Goal: Find specific page/section: Find specific page/section

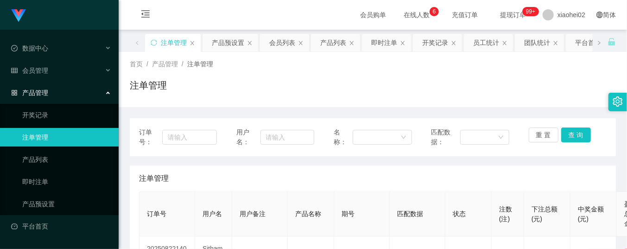
scroll to position [123, 0]
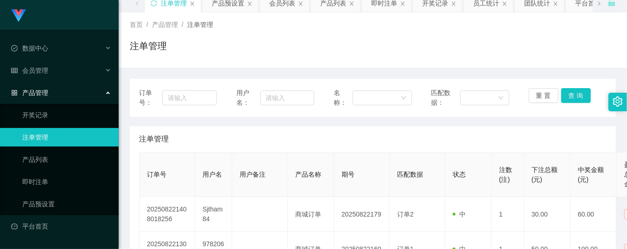
scroll to position [62, 0]
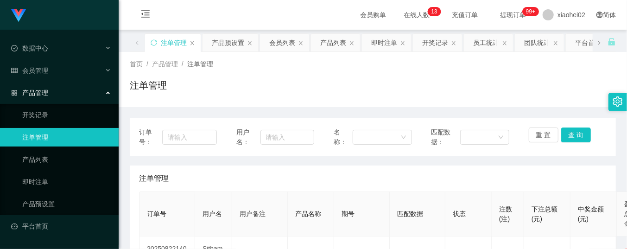
scroll to position [123, 0]
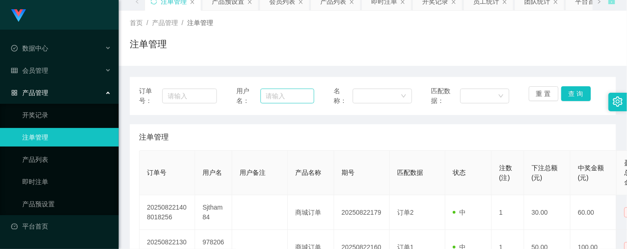
scroll to position [123, 0]
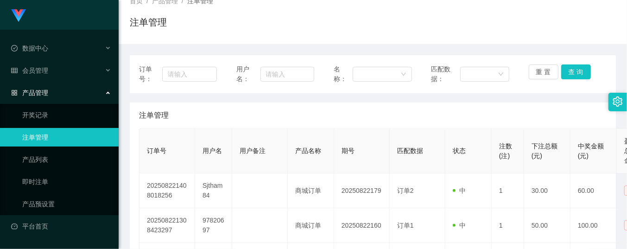
scroll to position [62, 0]
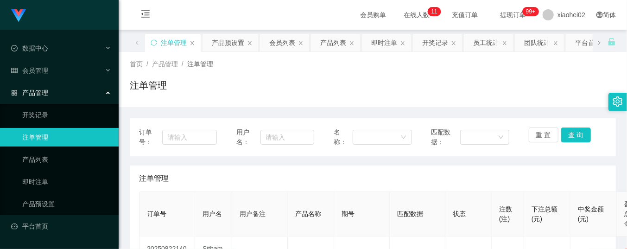
scroll to position [123, 0]
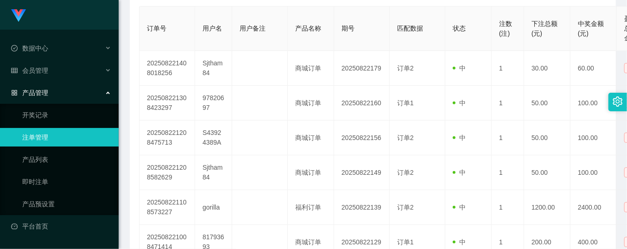
scroll to position [123, 0]
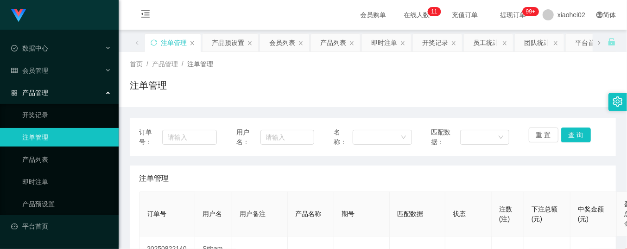
scroll to position [185, 0]
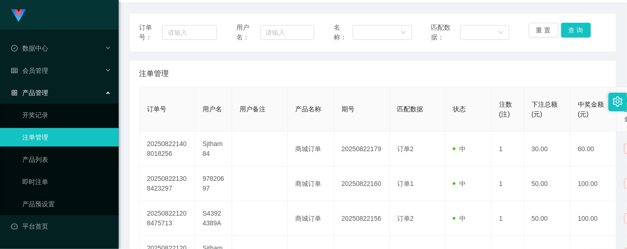
scroll to position [123, 0]
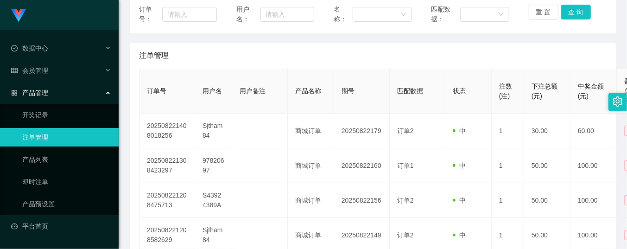
scroll to position [123, 0]
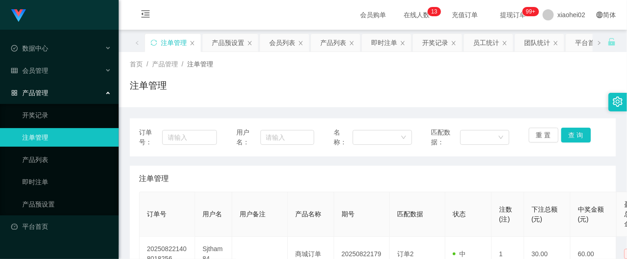
click at [70, 136] on link "注单管理" at bounding box center [66, 137] width 89 height 19
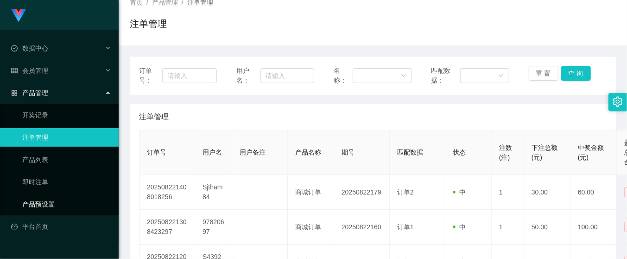
click at [38, 198] on link "产品预设置" at bounding box center [66, 204] width 89 height 19
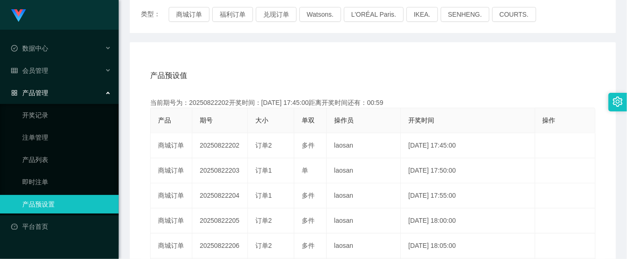
scroll to position [123, 0]
click at [32, 140] on link "注单管理" at bounding box center [66, 137] width 89 height 19
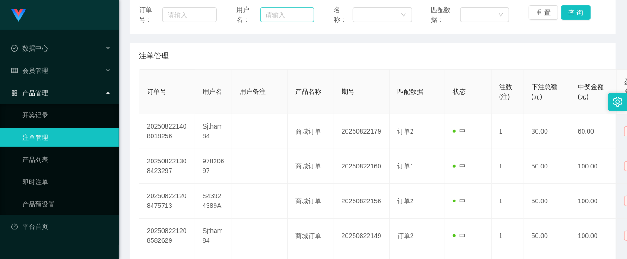
scroll to position [123, 0]
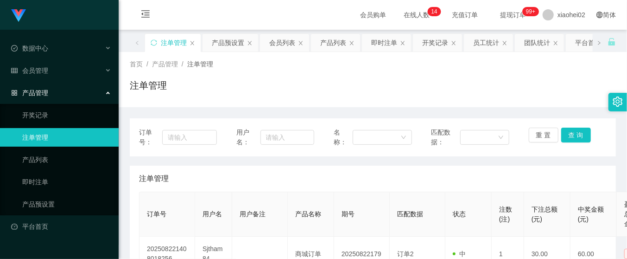
scroll to position [185, 0]
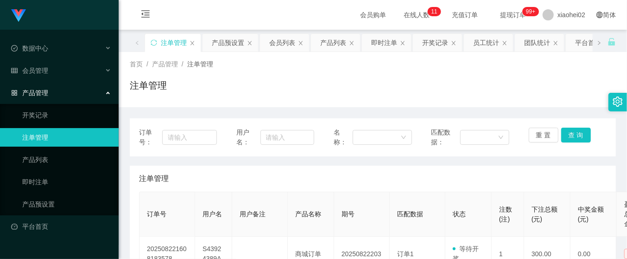
scroll to position [123, 0]
